Goal: Information Seeking & Learning: Learn about a topic

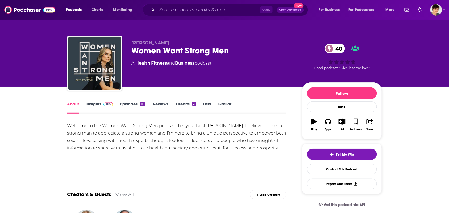
click at [223, 107] on link "Similar" at bounding box center [225, 107] width 13 height 12
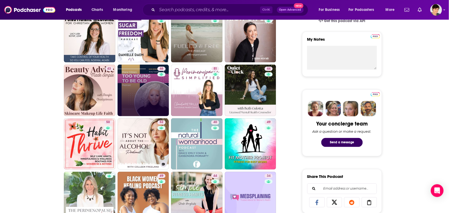
scroll to position [199, 0]
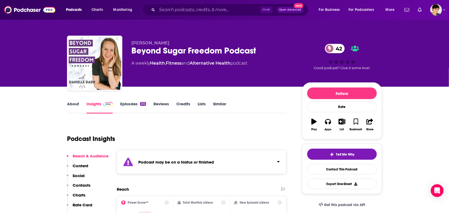
click at [73, 106] on link "About" at bounding box center [73, 107] width 12 height 12
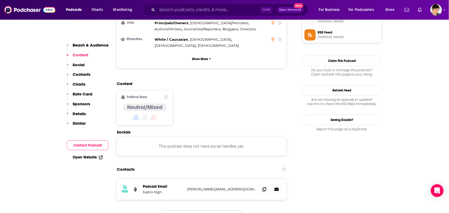
scroll to position [432, 0]
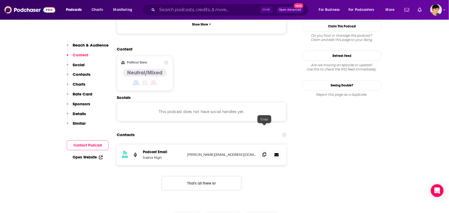
click at [264, 152] on icon at bounding box center [264, 154] width 4 height 4
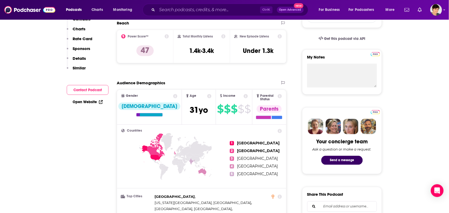
scroll to position [0, 0]
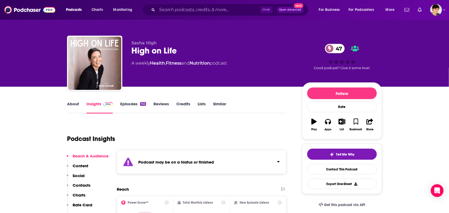
click at [70, 107] on link "About" at bounding box center [73, 107] width 12 height 12
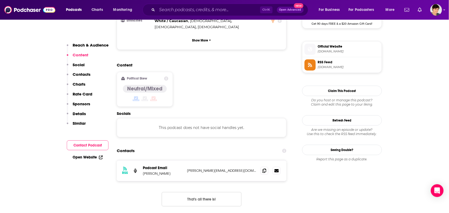
scroll to position [432, 0]
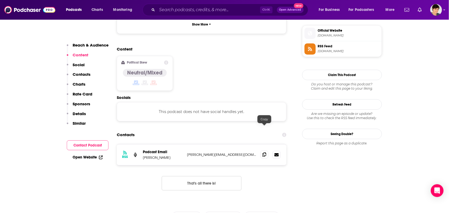
click at [267, 151] on span at bounding box center [264, 155] width 8 height 8
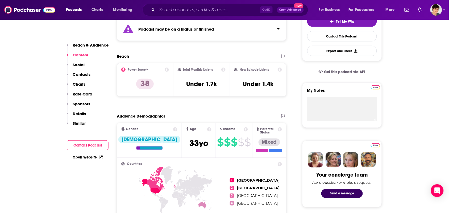
scroll to position [0, 0]
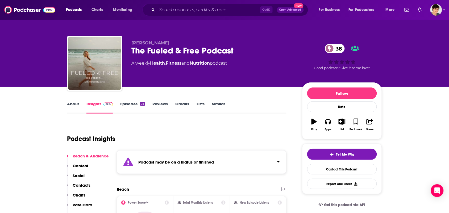
click at [77, 102] on link "About" at bounding box center [73, 107] width 12 height 12
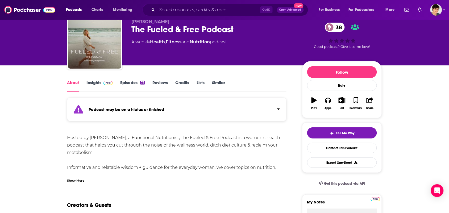
scroll to position [33, 0]
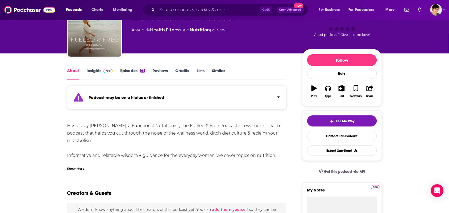
click at [106, 167] on div "Show More" at bounding box center [176, 166] width 219 height 9
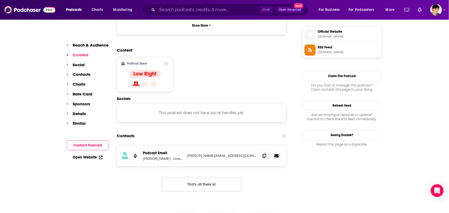
scroll to position [432, 0]
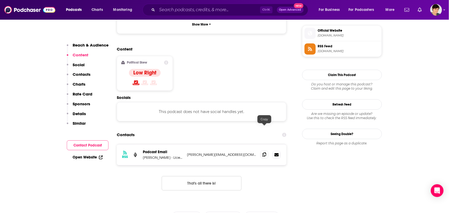
click at [265, 152] on icon at bounding box center [264, 154] width 4 height 4
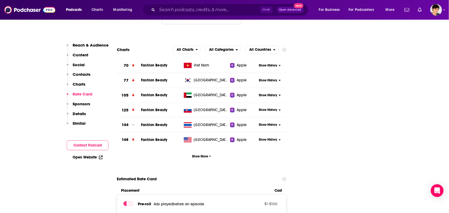
scroll to position [798, 0]
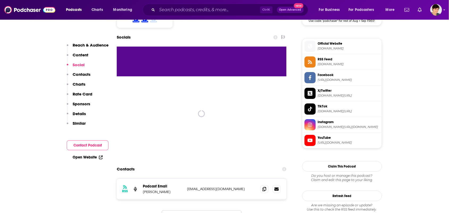
scroll to position [465, 0]
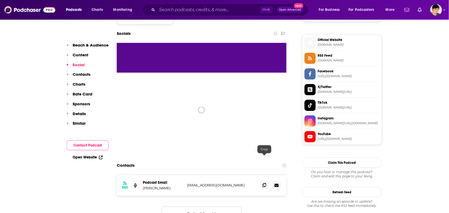
click at [266, 181] on span at bounding box center [264, 185] width 8 height 8
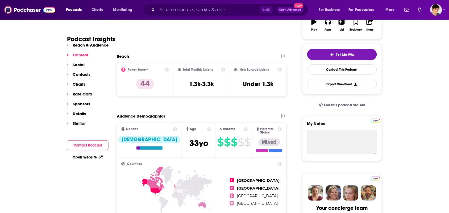
scroll to position [0, 0]
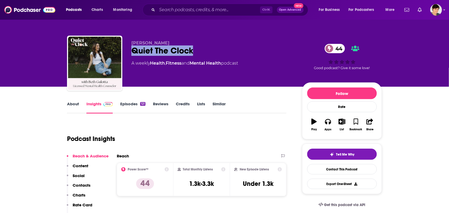
drag, startPoint x: 196, startPoint y: 45, endPoint x: 134, endPoint y: 51, distance: 63.0
click at [134, 51] on div "Quiet The Clock 44" at bounding box center [212, 50] width 162 height 10
copy h2 "Quiet The Clock"
drag, startPoint x: 161, startPoint y: 41, endPoint x: 132, endPoint y: 42, distance: 29.3
click at [132, 42] on p "Beth Gulotta" at bounding box center [212, 42] width 162 height 5
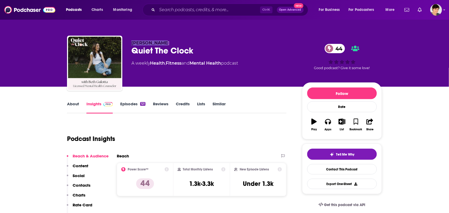
copy span "Beth Gulotta"
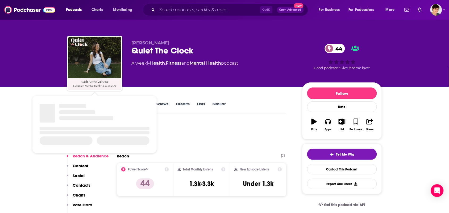
click at [180, 128] on div "Podcast Insights" at bounding box center [174, 135] width 215 height 27
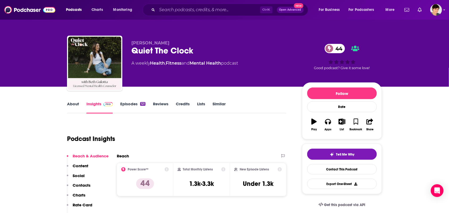
click at [75, 107] on link "About" at bounding box center [73, 107] width 12 height 12
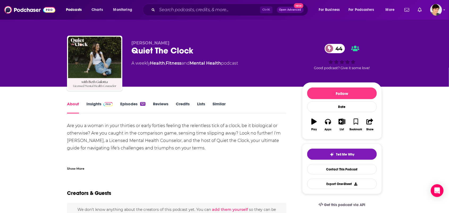
click at [99, 164] on div "Show More" at bounding box center [176, 166] width 219 height 9
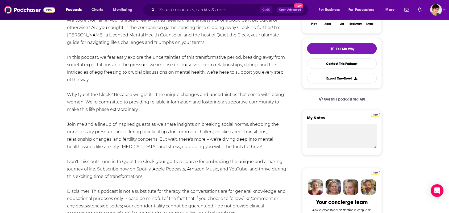
scroll to position [100, 0]
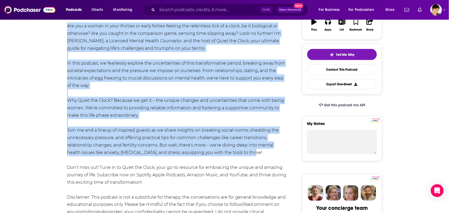
drag, startPoint x: 252, startPoint y: 152, endPoint x: 57, endPoint y: 29, distance: 230.6
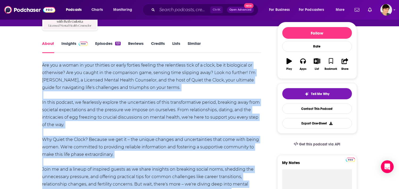
scroll to position [59, 0]
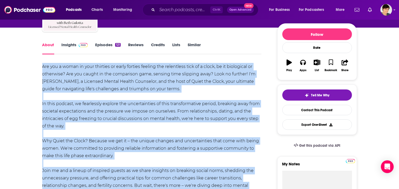
copy div "Are you a woman in your thirties or early forties feeling the relentless tick o…"
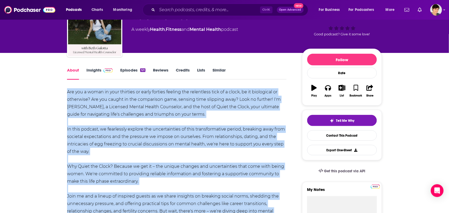
scroll to position [0, 0]
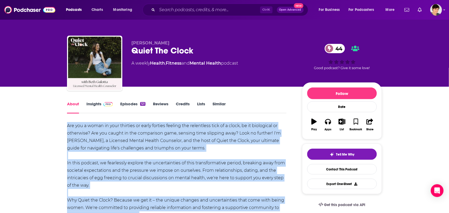
click at [128, 101] on link "Episodes 121" at bounding box center [132, 107] width 25 height 12
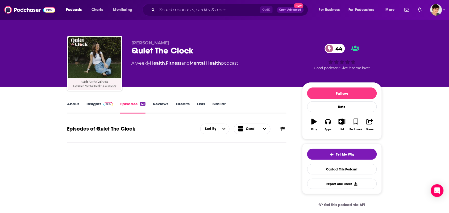
click at [128, 106] on link "Episodes 121" at bounding box center [132, 107] width 25 height 12
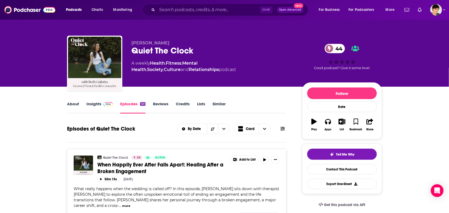
click at [128, 107] on link "Episodes 121" at bounding box center [132, 107] width 25 height 12
drag, startPoint x: 195, startPoint y: 53, endPoint x: 131, endPoint y: 50, distance: 64.7
click at [131, 50] on div "Beth Gulotta Quiet The Clock 44 A weekly Health , Fitness , Mental Health , Soc…" at bounding box center [224, 64] width 315 height 57
copy h2 "Quiet The Clock"
drag, startPoint x: 294, startPoint y: 64, endPoint x: 152, endPoint y: 60, distance: 142.1
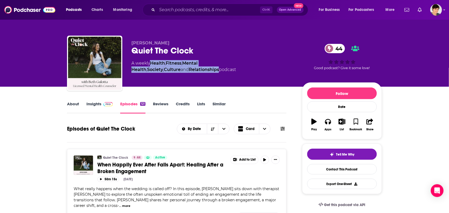
click at [152, 60] on div "Beth Gulotta Quiet The Clock 44 A weekly Health , Fitness , Mental Health , Soc…" at bounding box center [256, 64] width 251 height 48
copy div "Health , Fitness , Mental Health , Society , Culture and Relationships"
click at [74, 107] on link "About" at bounding box center [73, 107] width 12 height 12
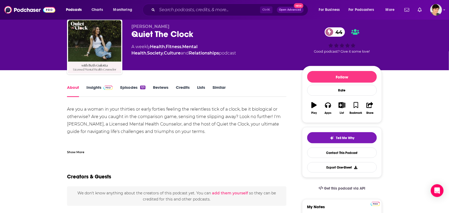
scroll to position [33, 0]
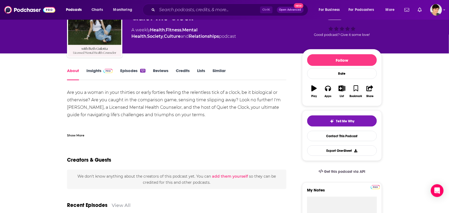
click at [80, 132] on div "Show More" at bounding box center [75, 134] width 17 height 5
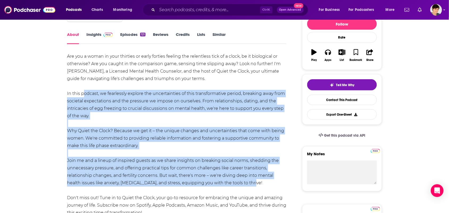
scroll to position [66, 0]
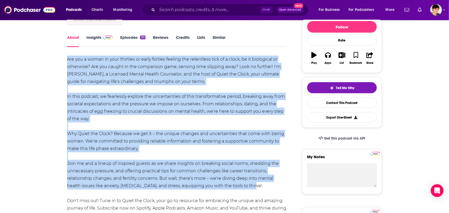
drag, startPoint x: 251, startPoint y: 116, endPoint x: 59, endPoint y: 62, distance: 200.4
copy div "Are you a woman in your thirties or early forties feeling the relentless tick o…"
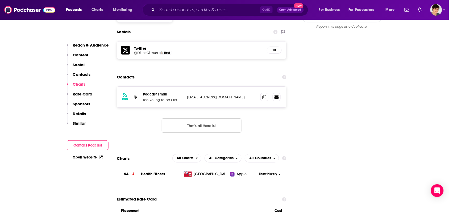
scroll to position [532, 0]
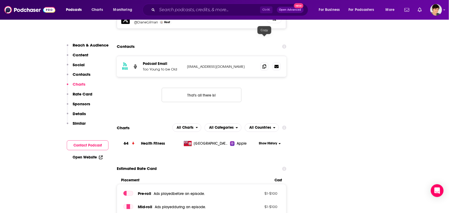
drag, startPoint x: 264, startPoint y: 40, endPoint x: 259, endPoint y: 52, distance: 12.9
click at [264, 64] on icon at bounding box center [264, 66] width 4 height 4
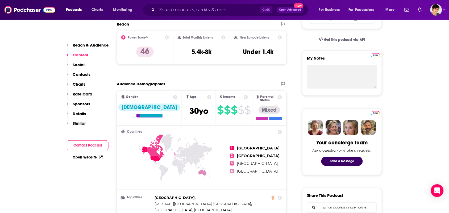
scroll to position [0, 0]
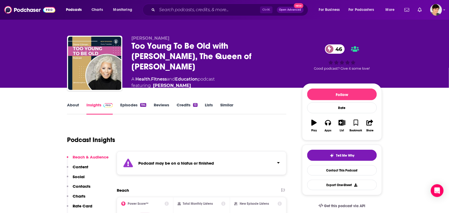
click at [73, 106] on link "About" at bounding box center [73, 108] width 12 height 12
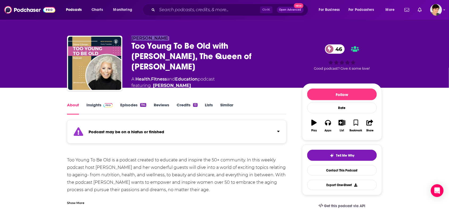
drag, startPoint x: 168, startPoint y: 41, endPoint x: 130, endPoint y: 41, distance: 38.0
click at [130, 41] on div "Diane Gilman Too Young To Be Old with Diane Gilman, The Queen of Jeans 46 A Hea…" at bounding box center [224, 65] width 315 height 59
copy span "Diane Gilman"
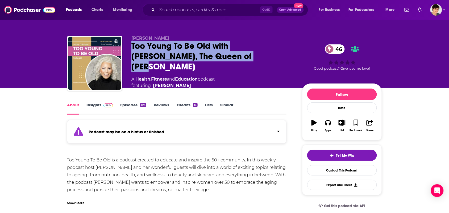
drag, startPoint x: 209, startPoint y: 58, endPoint x: 130, endPoint y: 47, distance: 80.3
click at [130, 47] on div "Diane Gilman Too Young To Be Old with Diane Gilman, The Queen of Jeans 46 A Hea…" at bounding box center [224, 65] width 315 height 59
copy h1 "Too Young To Be Old with Diane Gilman, The Queen of Jeans"
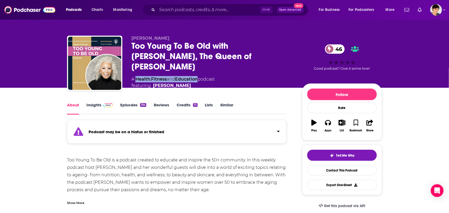
drag, startPoint x: 201, startPoint y: 76, endPoint x: 137, endPoint y: 74, distance: 64.1
click at [137, 76] on div "A Health , Fitness and Education podcast featuring Diane Gilman" at bounding box center [172, 82] width 83 height 13
copy div "Health , Fitness and Education"
click at [79, 201] on div "Show More" at bounding box center [75, 202] width 17 height 5
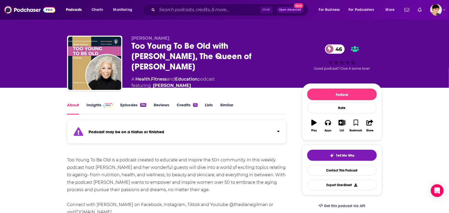
scroll to position [33, 0]
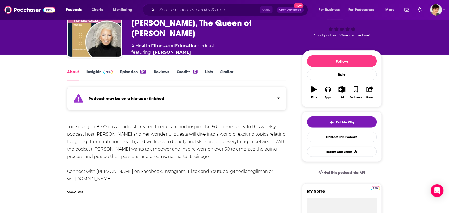
drag, startPoint x: 184, startPoint y: 163, endPoint x: 183, endPoint y: 160, distance: 3.4
click at [183, 161] on div "Too Young To Be Old is a podcast created to educate and inspire the 50+ communi…" at bounding box center [176, 153] width 219 height 60
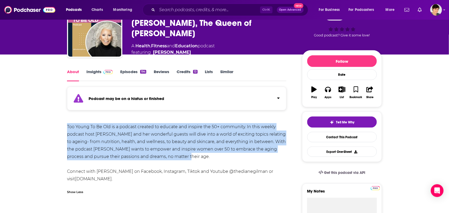
drag, startPoint x: 173, startPoint y: 154, endPoint x: 98, endPoint y: 66, distance: 115.7
copy div "Too Young To Be Old is a podcast created to educate and inspire the 50+ communi…"
click at [98, 70] on link "Insights" at bounding box center [99, 75] width 26 height 12
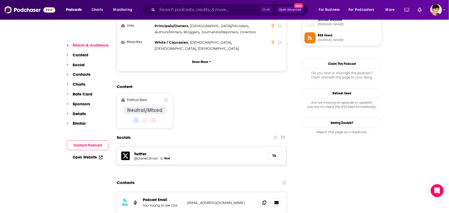
scroll to position [432, 0]
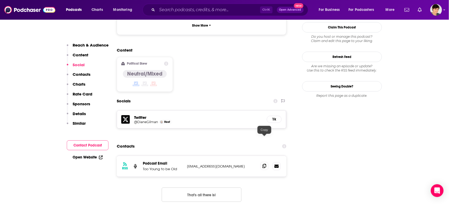
click at [265, 164] on icon at bounding box center [264, 166] width 4 height 4
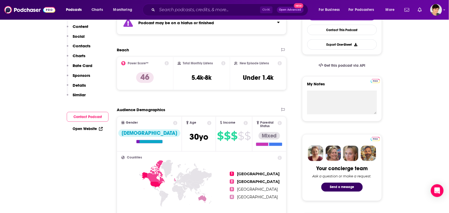
scroll to position [0, 0]
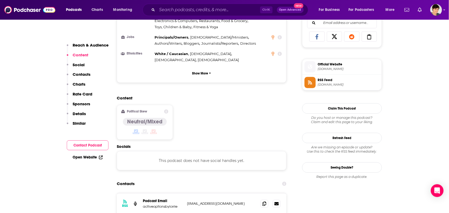
scroll to position [399, 0]
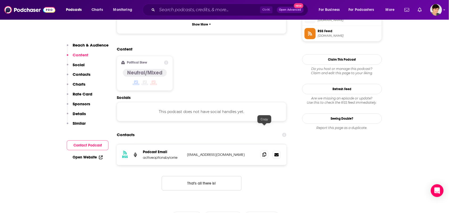
click at [263, 152] on icon at bounding box center [264, 154] width 4 height 4
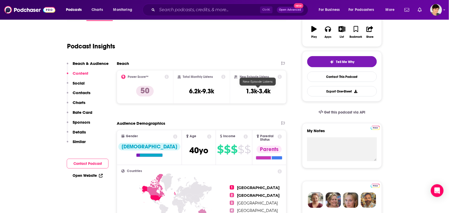
scroll to position [0, 0]
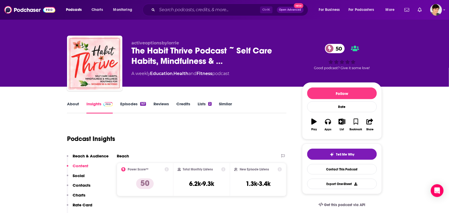
click at [70, 107] on link "About" at bounding box center [73, 107] width 12 height 12
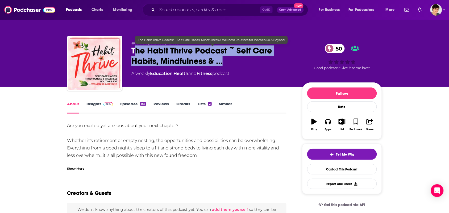
drag, startPoint x: 230, startPoint y: 60, endPoint x: 135, endPoint y: 52, distance: 95.8
click at [135, 52] on span "The Habit Thrive Podcast ~ Self Care Habits, Mindfulness & …" at bounding box center [212, 55] width 162 height 21
copy h1 "he Habit Thrive Podcast ~ Self Care Habits, Mindfulness & …"
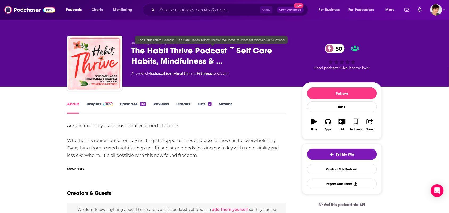
click at [128, 49] on div "activeoptionsbylorrie The Habit Thrive Podcast ~ Self Care Habits, Mindfulness …" at bounding box center [224, 64] width 315 height 57
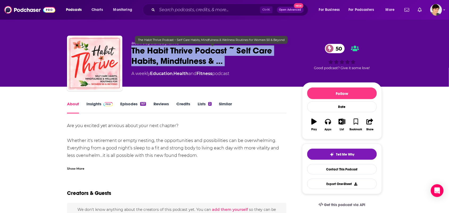
drag, startPoint x: 128, startPoint y: 50, endPoint x: 221, endPoint y: 67, distance: 94.1
click at [221, 67] on div "activeoptionsbylorrie The Habit Thrive Podcast ~ Self Care Habits, Mindfulness …" at bounding box center [224, 64] width 315 height 57
copy div "The Habit Thrive Podcast ~ Self Care Habits, Mindfulness & … 50"
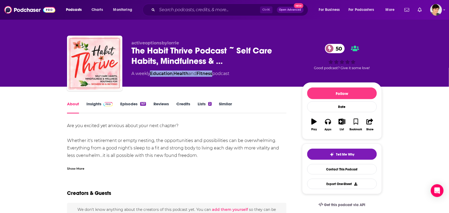
drag, startPoint x: 216, startPoint y: 77, endPoint x: 148, endPoint y: 84, distance: 68.8
click at [151, 80] on div "activeoptionsbylorrie The Habit Thrive Podcast ~ Self Care Habits, Mindfulness …" at bounding box center [212, 61] width 162 height 43
copy div "Education , Health and Fitness"
click at [99, 169] on div "Show More" at bounding box center [176, 166] width 219 height 9
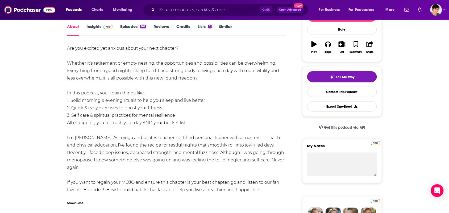
scroll to position [66, 0]
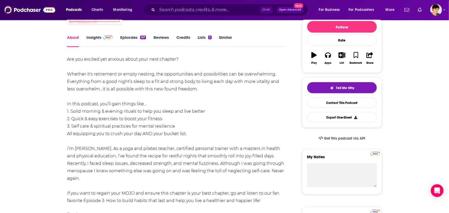
drag, startPoint x: 92, startPoint y: 181, endPoint x: 60, endPoint y: 57, distance: 127.8
copy div "Lor ips dolorsi ame consect adipi elit sedd eiusmod? Tempori ut'l etdolorema al…"
click at [120, 153] on div "Are you excited yet anxious about your next chapter? Whether it's retirement or…" at bounding box center [176, 130] width 219 height 149
drag, startPoint x: 109, startPoint y: 149, endPoint x: 75, endPoint y: 149, distance: 34.0
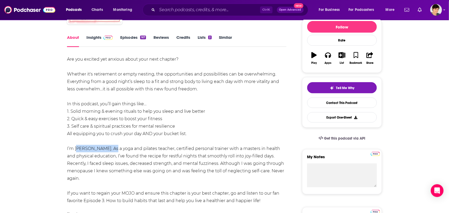
click at [75, 149] on div "Are you excited yet anxious about your next chapter? Whether it's retirement or…" at bounding box center [176, 130] width 219 height 149
copy div "[PERSON_NAME]"
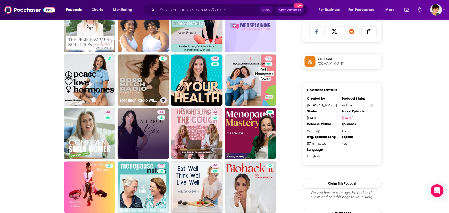
scroll to position [366, 0]
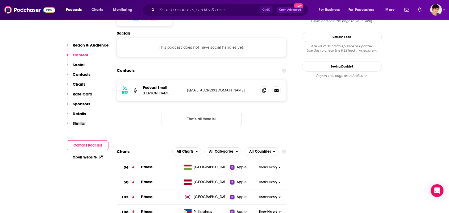
scroll to position [499, 0]
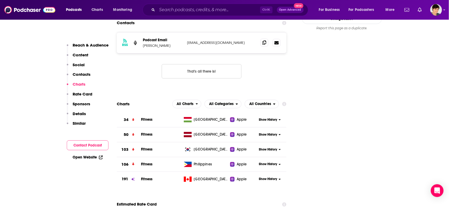
click at [263, 39] on span at bounding box center [264, 43] width 8 height 8
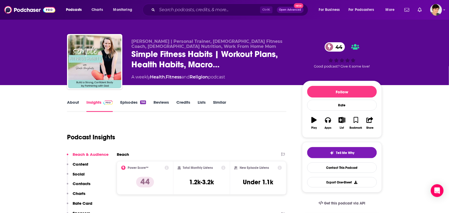
scroll to position [0, 0]
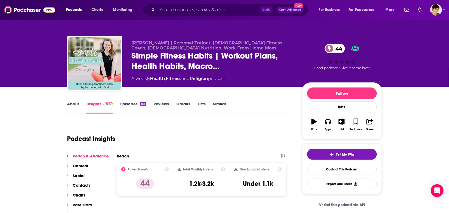
click at [70, 106] on link "About" at bounding box center [73, 107] width 12 height 12
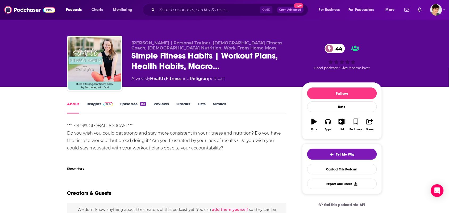
click at [80, 167] on div "Show More" at bounding box center [75, 168] width 17 height 5
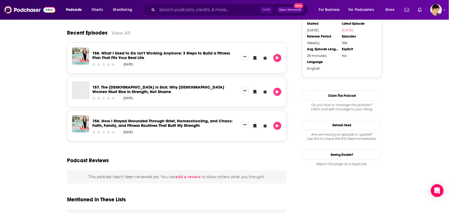
scroll to position [533, 0]
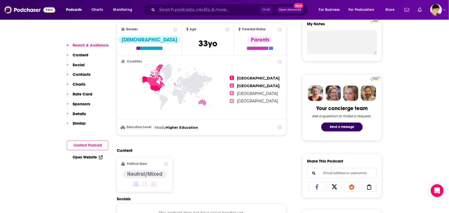
scroll to position [399, 0]
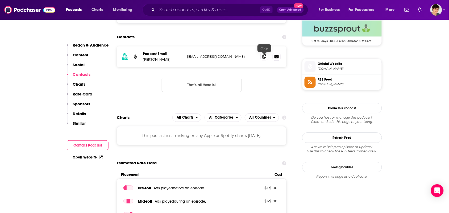
click at [264, 57] on icon at bounding box center [264, 56] width 4 height 4
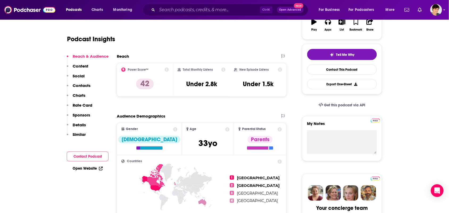
scroll to position [0, 0]
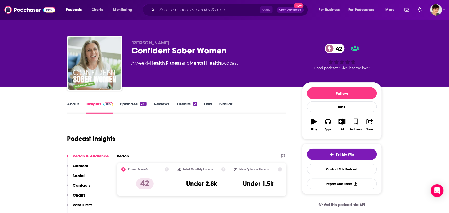
click at [73, 107] on link "About" at bounding box center [73, 107] width 12 height 12
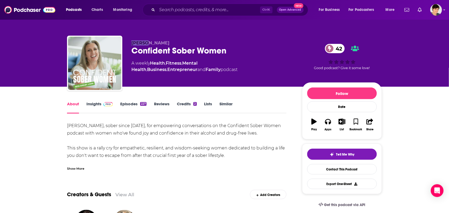
drag, startPoint x: 148, startPoint y: 41, endPoint x: 131, endPoint y: 40, distance: 17.6
click at [131, 40] on div "Shelby Confident Sober Women 42 A weekly Health , Fitness , Mental Health , Bus…" at bounding box center [224, 64] width 315 height 57
copy span "Shelby"
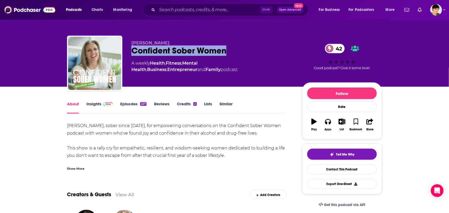
drag, startPoint x: 226, startPoint y: 52, endPoint x: 134, endPoint y: 53, distance: 92.0
click at [134, 53] on div "Confident Sober Women 42" at bounding box center [212, 50] width 162 height 10
copy h1 "Confident Sober Women"
click at [95, 102] on link "Insights" at bounding box center [99, 107] width 26 height 12
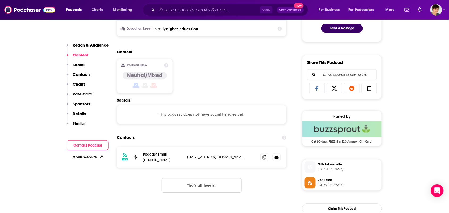
scroll to position [299, 0]
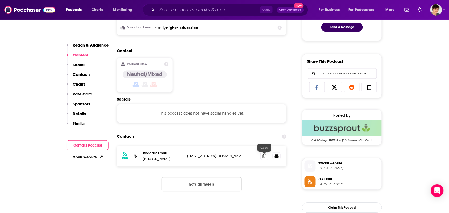
click at [263, 156] on icon at bounding box center [264, 156] width 4 height 4
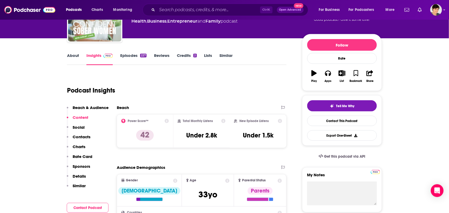
scroll to position [0, 0]
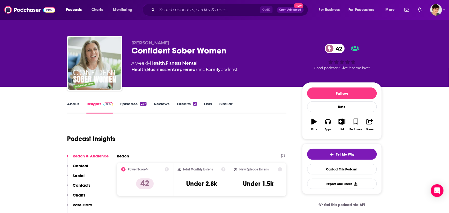
click at [67, 105] on link "About" at bounding box center [73, 107] width 12 height 12
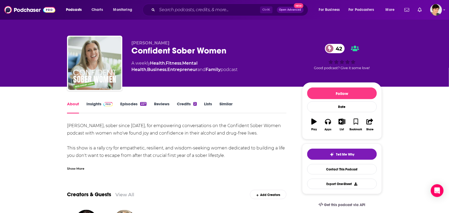
click at [79, 168] on div "Show More" at bounding box center [75, 168] width 17 height 5
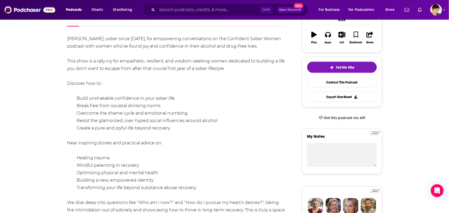
scroll to position [66, 0]
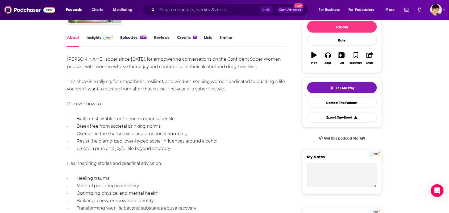
drag, startPoint x: 194, startPoint y: 107, endPoint x: 52, endPoint y: 62, distance: 148.6
copy div "Join Shelby John, sober since July 1, 2002, for empowering conversations on the…"
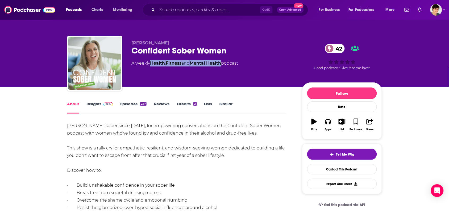
drag, startPoint x: 225, startPoint y: 70, endPoint x: 152, endPoint y: 69, distance: 72.6
click at [152, 69] on div "Shelby Confident Sober Women 42 A weekly Health , Fitness and Mental Health pod…" at bounding box center [212, 61] width 162 height 43
copy div "Health , Fitness and Mental Health"
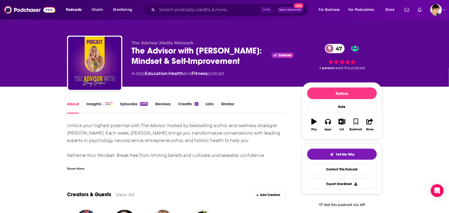
click at [96, 108] on link "Insights" at bounding box center [99, 107] width 26 height 12
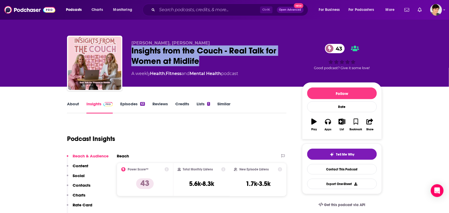
drag, startPoint x: 201, startPoint y: 63, endPoint x: 138, endPoint y: 43, distance: 66.7
click at [132, 53] on div "Insights from the Couch - Real Talk for Women at Midlife 43" at bounding box center [212, 55] width 162 height 21
copy h2 "Insights from the Couch - Real Talk for Women at Midlife"
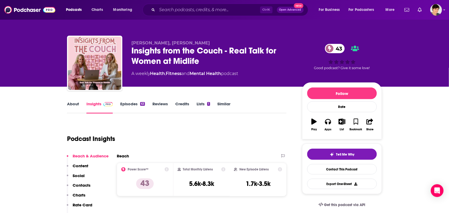
drag, startPoint x: 196, startPoint y: 44, endPoint x: 124, endPoint y: 47, distance: 71.6
click at [124, 47] on div "Colette Fehr, Laura Bowman Insights from the Couch - Real Talk for Women at Mid…" at bounding box center [224, 64] width 315 height 57
click at [70, 112] on link "About" at bounding box center [73, 107] width 12 height 12
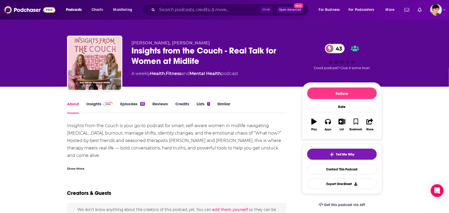
click at [86, 169] on div "Show More" at bounding box center [176, 166] width 219 height 9
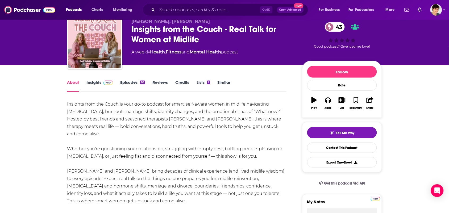
scroll to position [33, 0]
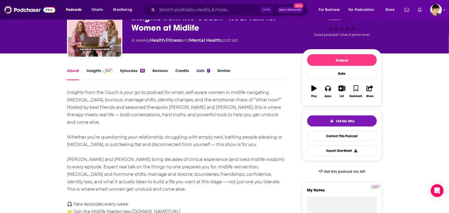
click at [142, 130] on div "Insights from the Couch is your go-to podcast for smart, self-aware women in mi…" at bounding box center [176, 159] width 219 height 141
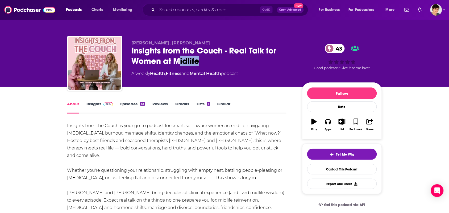
drag, startPoint x: 208, startPoint y: 59, endPoint x: 183, endPoint y: 61, distance: 24.9
click at [183, 61] on div "Insights from the Couch - Real Talk for Women at Midlife 43" at bounding box center [212, 55] width 162 height 21
click at [204, 63] on div "Insights from the Couch - Real Talk for Women at Midlife 43" at bounding box center [212, 55] width 162 height 21
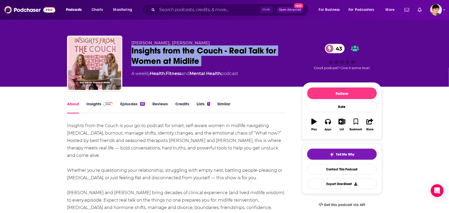
drag, startPoint x: 205, startPoint y: 63, endPoint x: 126, endPoint y: 50, distance: 79.5
click at [126, 50] on div "Colette Fehr, Laura Bowman Insights from the Couch - Real Talk for Women at Mid…" at bounding box center [224, 64] width 315 height 57
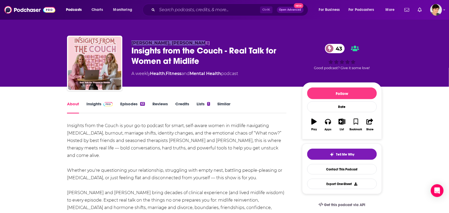
drag, startPoint x: 194, startPoint y: 40, endPoint x: 131, endPoint y: 39, distance: 63.6
click at [131, 39] on div "Colette Fehr, Laura Bowman Insights from the Couch - Real Talk for Women at Mid…" at bounding box center [224, 64] width 315 height 57
copy span "Colette Fehr, Laura Bowman"
drag, startPoint x: 225, startPoint y: 78, endPoint x: 151, endPoint y: 81, distance: 74.2
click at [151, 81] on div "Colette Fehr, Laura Bowman Insights from the Couch - Real Talk for Women at Mid…" at bounding box center [212, 61] width 162 height 43
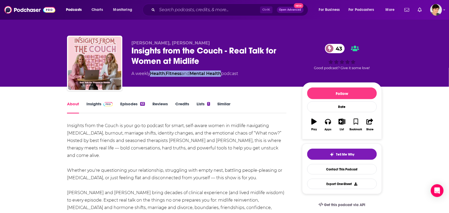
copy div "Health , Fitness and Mental Health"
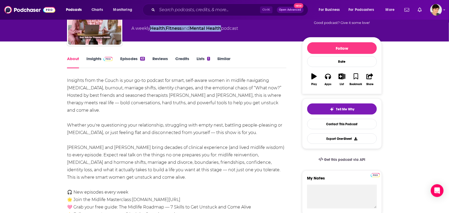
scroll to position [33, 0]
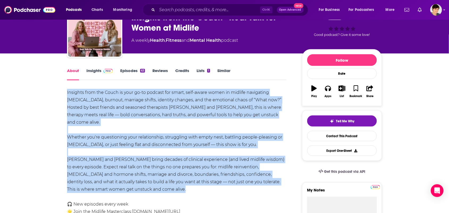
drag, startPoint x: 186, startPoint y: 188, endPoint x: 54, endPoint y: 85, distance: 167.3
copy div "Insights from the Couch is your go-to podcast for smart, self-aware women in mi…"
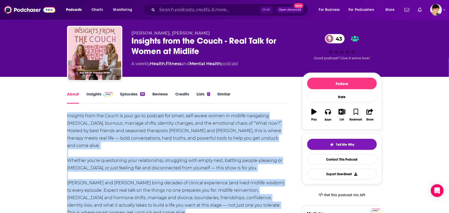
scroll to position [0, 0]
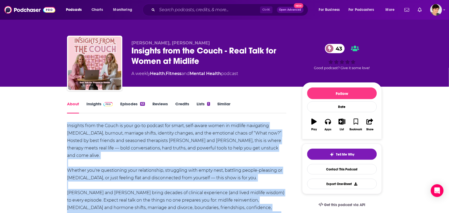
click at [91, 109] on link "Insights" at bounding box center [99, 107] width 26 height 12
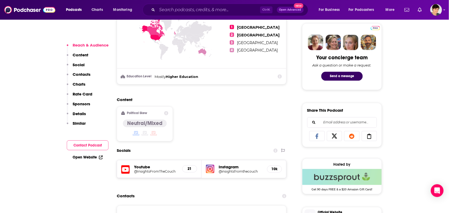
scroll to position [266, 0]
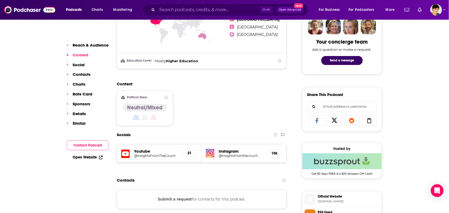
click at [148, 150] on h5 "Youtube" at bounding box center [156, 151] width 44 height 5
click at [139, 159] on div "Youtube @InsightsFromTheCouch 21" at bounding box center [159, 154] width 85 height 18
click at [127, 156] on icon at bounding box center [125, 154] width 9 height 10
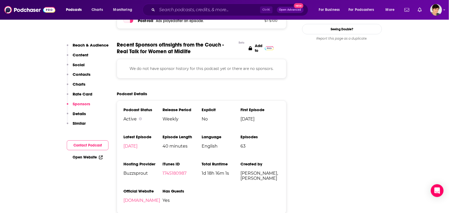
scroll to position [665, 0]
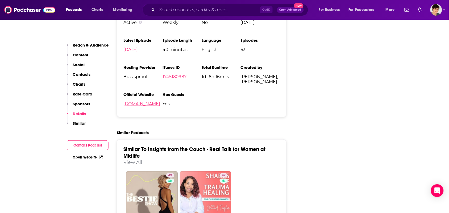
click at [147, 104] on link "insightsfromthecouch.org" at bounding box center [141, 103] width 37 height 5
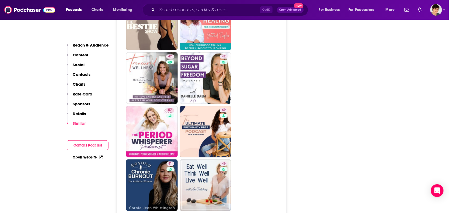
scroll to position [964, 0]
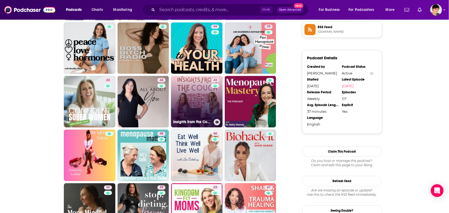
scroll to position [399, 0]
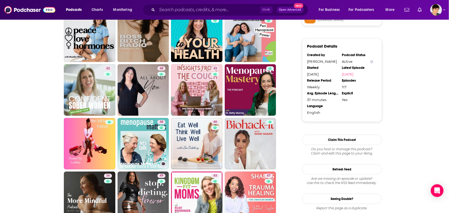
drag, startPoint x: 135, startPoint y: 128, endPoint x: 290, endPoint y: 148, distance: 156.8
